Goal: Task Accomplishment & Management: Use online tool/utility

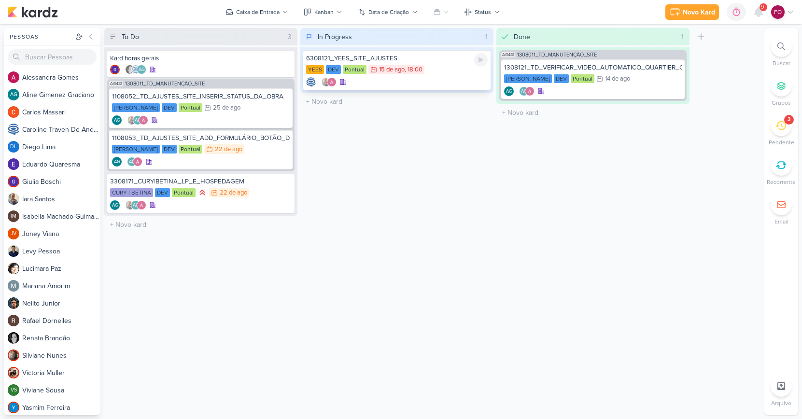
click at [449, 66] on div "YEES DEV Pontual 15/8 [DATE] 18:00" at bounding box center [397, 70] width 182 height 11
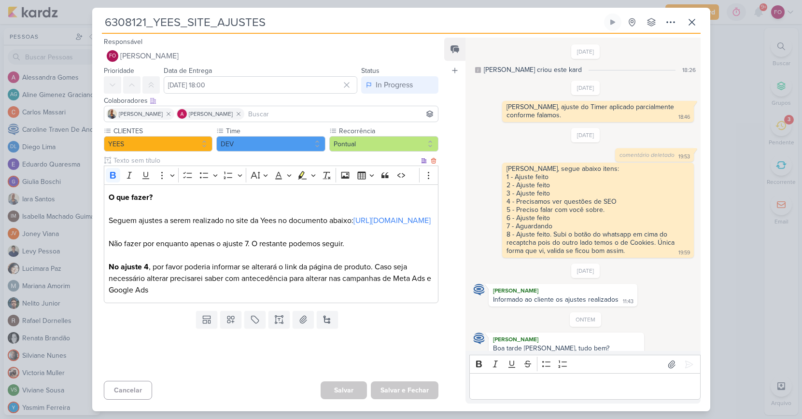
scroll to position [16, 0]
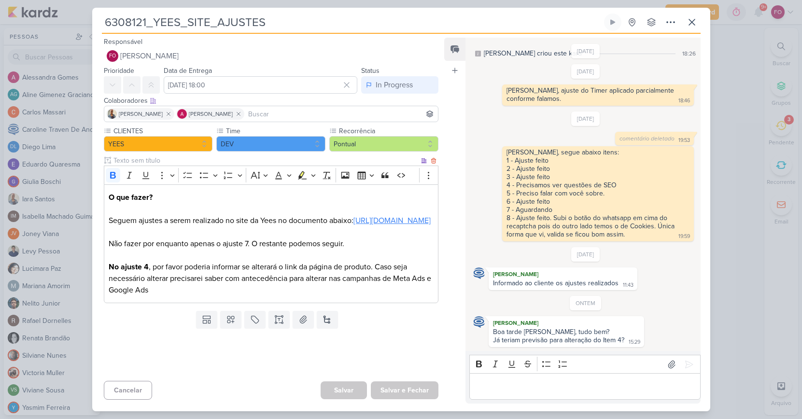
click at [368, 226] on link "[URL][DOMAIN_NAME]" at bounding box center [391, 221] width 77 height 10
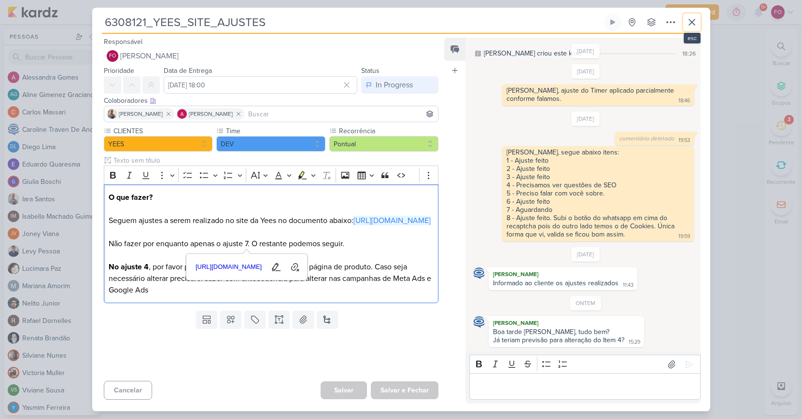
click at [698, 20] on button at bounding box center [691, 22] width 17 height 17
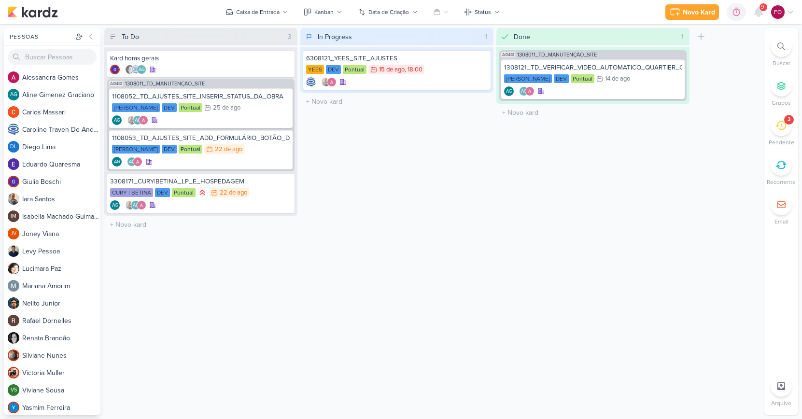
click at [789, 123] on div "3" at bounding box center [789, 120] width 3 height 8
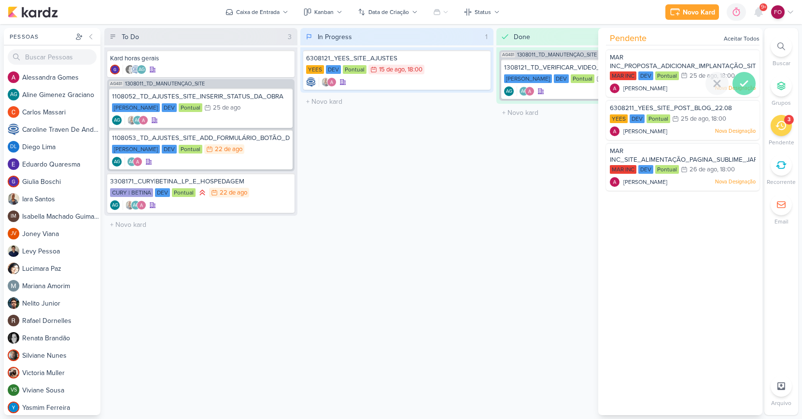
click at [742, 83] on icon at bounding box center [744, 83] width 7 height 5
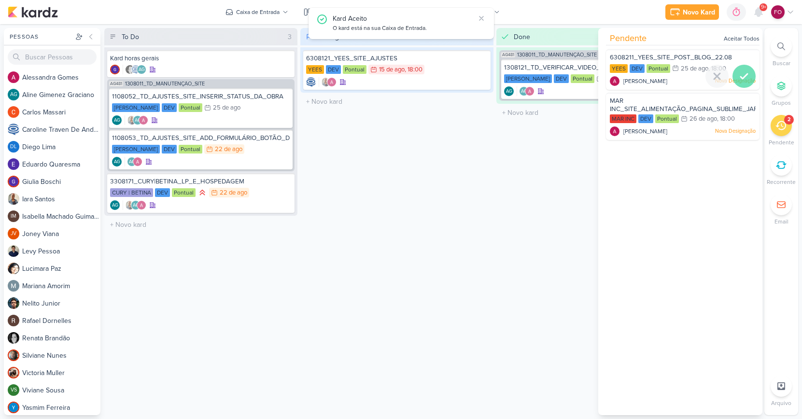
click at [739, 79] on icon at bounding box center [744, 77] width 12 height 12
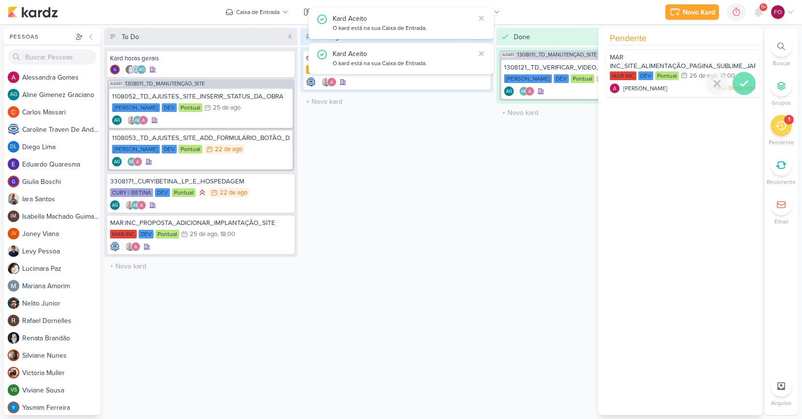
click at [741, 77] on div at bounding box center [744, 83] width 23 height 23
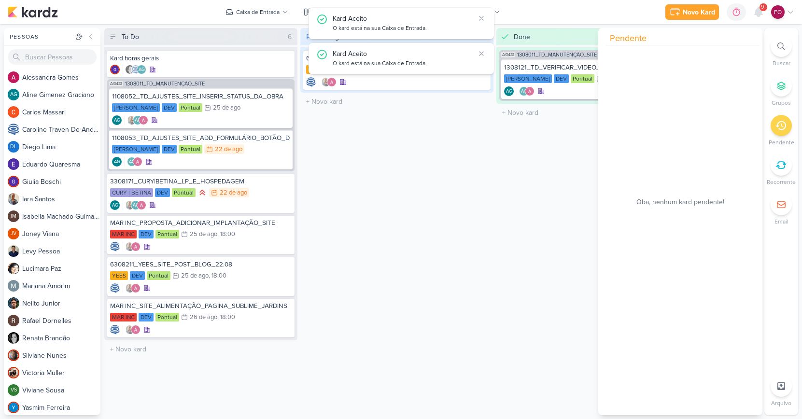
click at [517, 169] on div "Done 1 Mover Para Esquerda Mover Para Direita [GEOGRAPHIC_DATA] AG481 1308011_T…" at bounding box center [592, 221] width 193 height 387
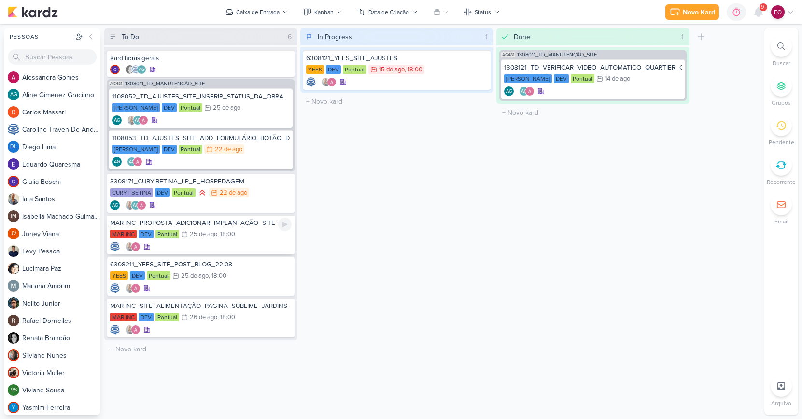
click at [246, 236] on div "MAR INC DEV Pontual 25/8 [DATE] 18:00" at bounding box center [201, 234] width 182 height 11
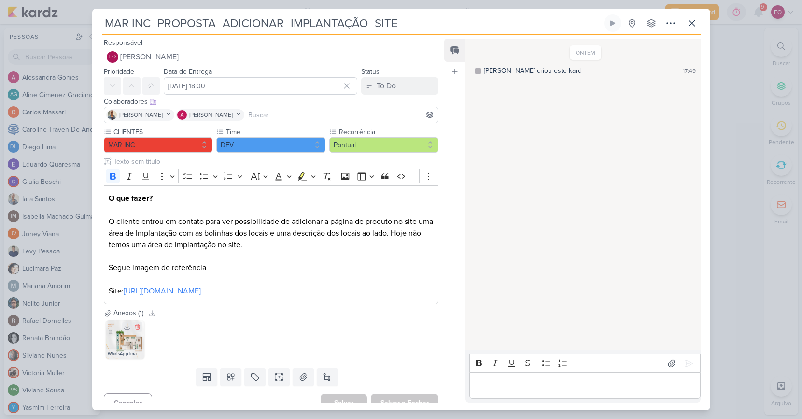
click at [132, 339] on img at bounding box center [125, 339] width 39 height 39
click at [689, 25] on icon at bounding box center [692, 23] width 6 height 6
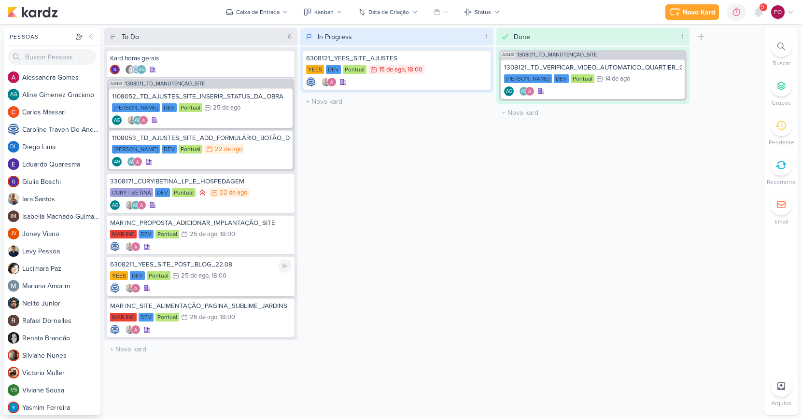
click at [209, 273] on div ", 18:00" at bounding box center [218, 276] width 18 height 6
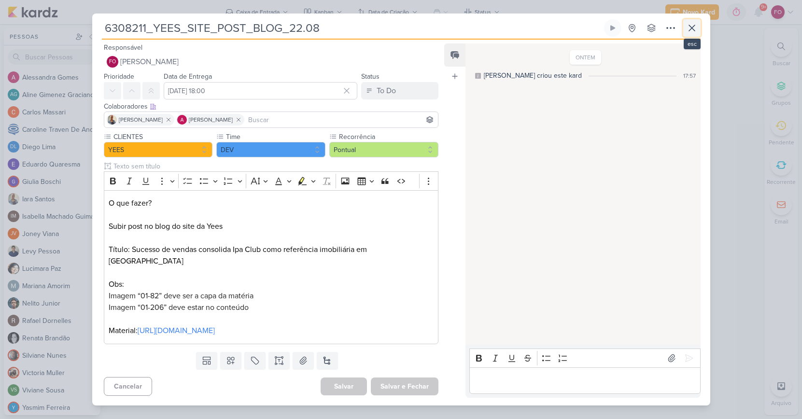
click at [689, 29] on icon at bounding box center [692, 28] width 12 height 12
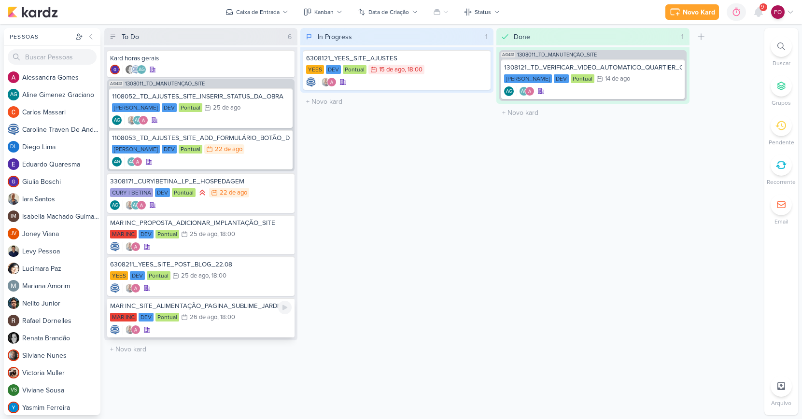
click at [235, 318] on div ", 18:00" at bounding box center [226, 317] width 18 height 6
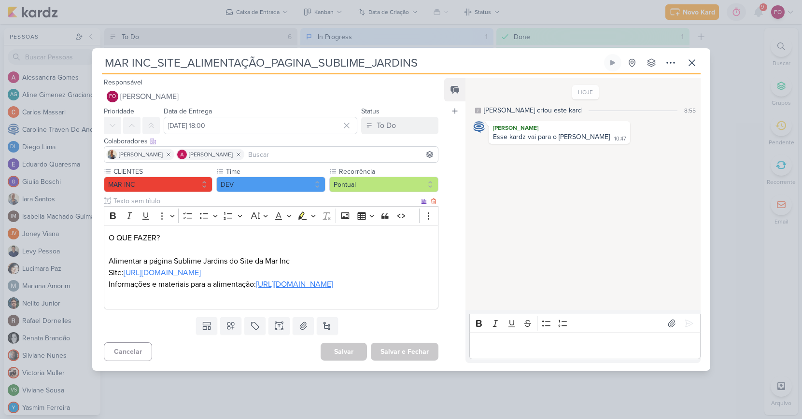
click at [279, 285] on link "[URL][DOMAIN_NAME]" at bounding box center [294, 285] width 77 height 10
click at [699, 54] on button at bounding box center [691, 62] width 17 height 17
